Goal: Check status: Check status

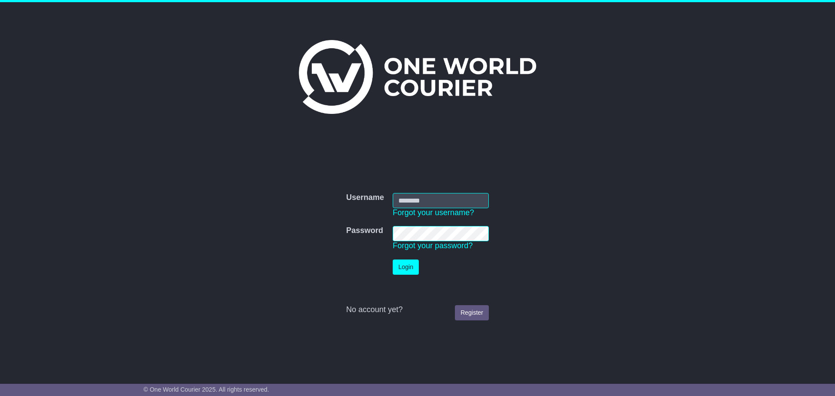
type input "**********"
click at [412, 263] on button "Login" at bounding box center [406, 267] width 26 height 15
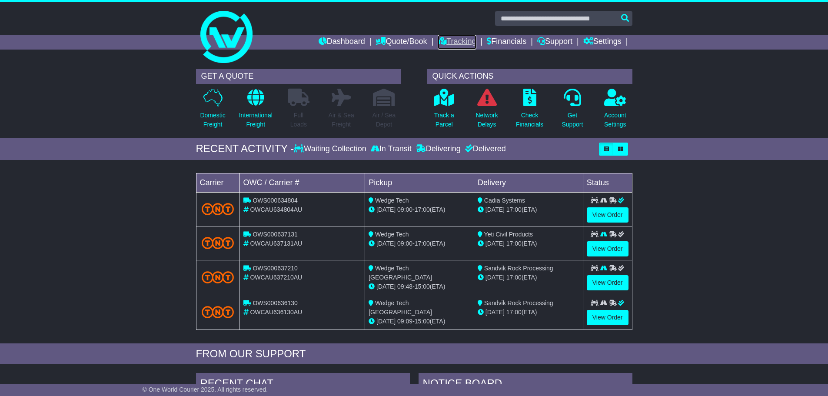
click at [456, 43] on link "Tracking" at bounding box center [457, 42] width 38 height 15
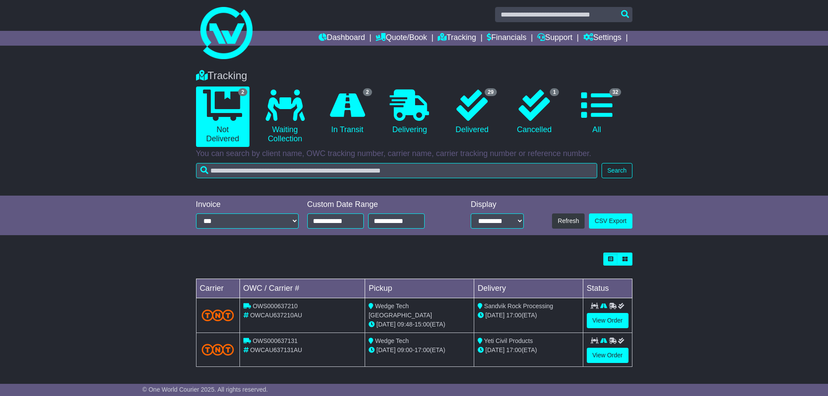
scroll to position [5, 0]
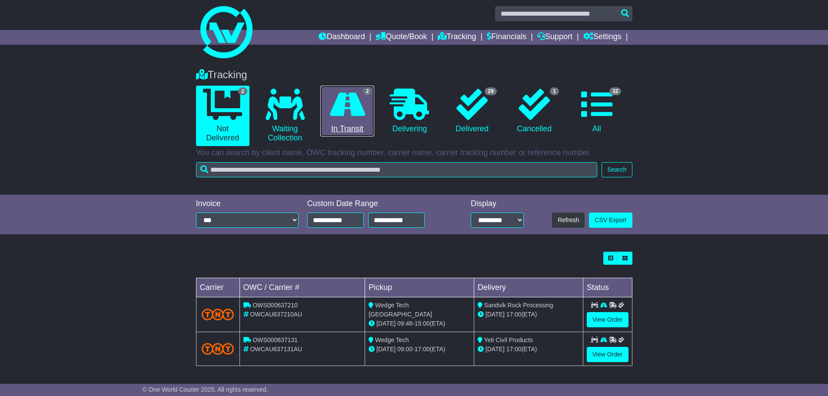
click at [340, 117] on icon at bounding box center [347, 104] width 35 height 31
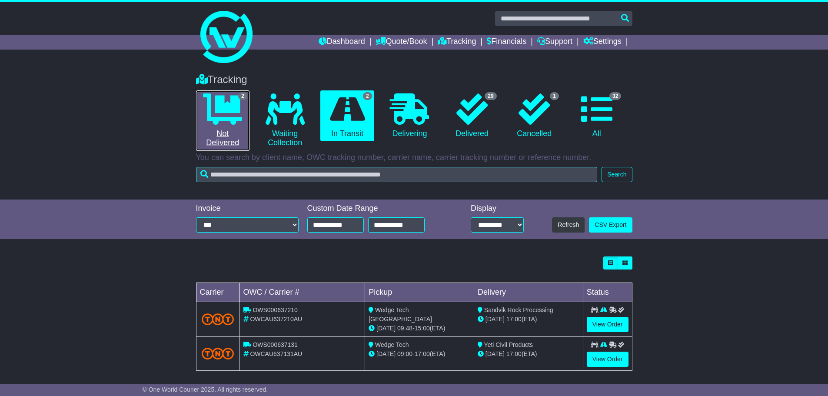
click at [227, 117] on icon at bounding box center [222, 108] width 39 height 31
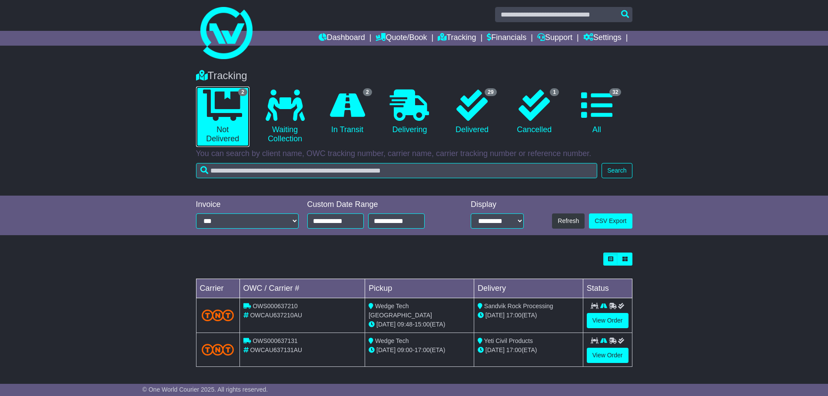
scroll to position [5, 0]
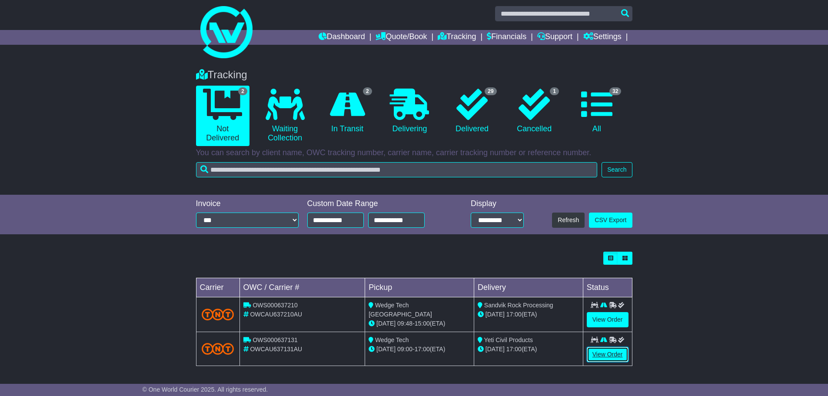
click at [596, 351] on link "View Order" at bounding box center [608, 354] width 42 height 15
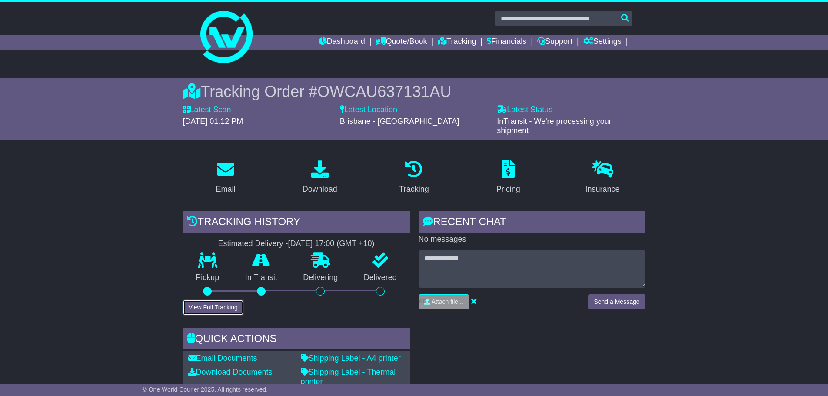
click at [217, 305] on button "View Full Tracking" at bounding box center [213, 307] width 60 height 15
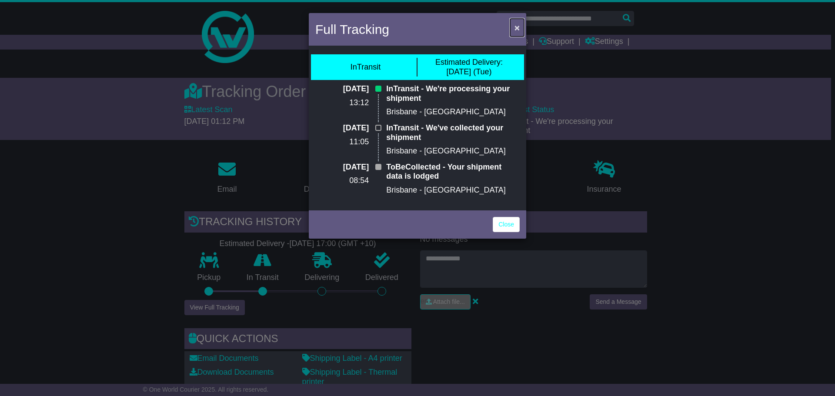
click at [514, 25] on span "×" at bounding box center [516, 28] width 5 height 10
